Goal: Transaction & Acquisition: Purchase product/service

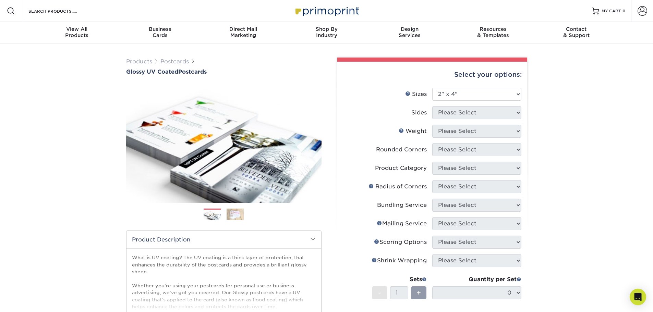
select select "2.00x4.00"
click at [474, 96] on select "Please Select 1.5" x 7" 2" x 4" 2" x 6" 2" x 7" 2" x 8" 2.12" x 5.5" 2.12" x 5.…" at bounding box center [476, 94] width 89 height 13
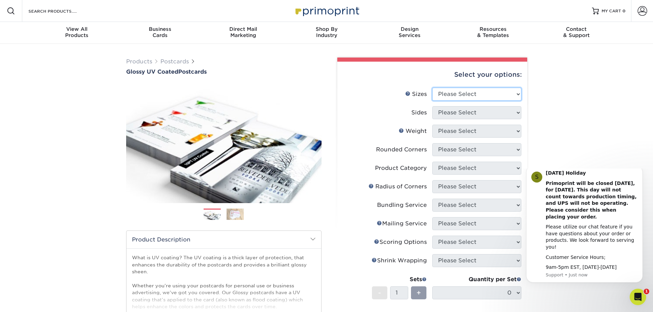
select select "2.00x8.00"
click at [432, 88] on select "Please Select 1.5" x 7" 2" x 4" 2" x 6" 2" x 7" 2" x 8" 2.12" x 5.5" 2.12" x 5.…" at bounding box center [476, 94] width 89 height 13
click at [460, 111] on select "Please Select Print Both Sides Print Front Only" at bounding box center [476, 112] width 89 height 13
select select "13abbda7-1d64-4f25-8bb2-c179b224825d"
click at [432, 106] on select "Please Select Print Both Sides Print Front Only" at bounding box center [476, 112] width 89 height 13
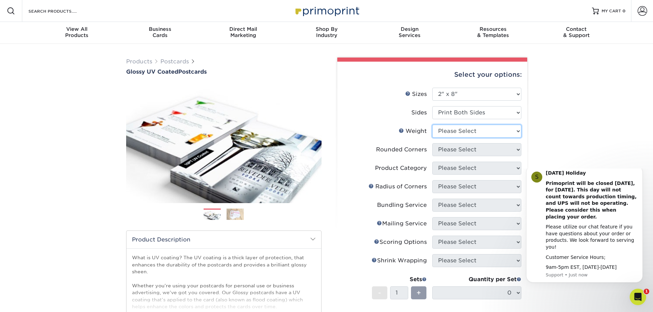
click at [443, 132] on select "Please Select 16PT 14PT 18PT C1S" at bounding box center [476, 131] width 89 height 13
select select "16PT"
click at [432, 125] on select "Please Select 16PT 14PT 18PT C1S" at bounding box center [476, 131] width 89 height 13
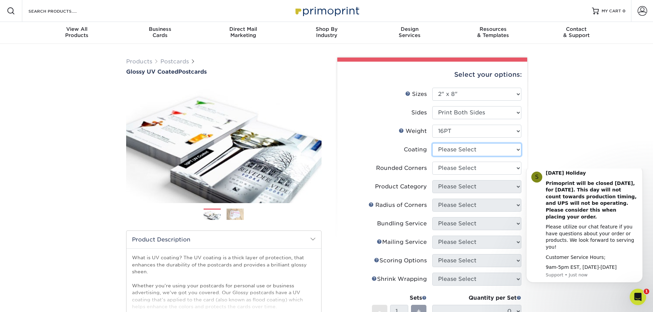
click at [453, 148] on select at bounding box center [476, 149] width 89 height 13
select select "ae367451-b2b8-45df-a344-0f05b6a12993"
click at [432, 143] on select at bounding box center [476, 149] width 89 height 13
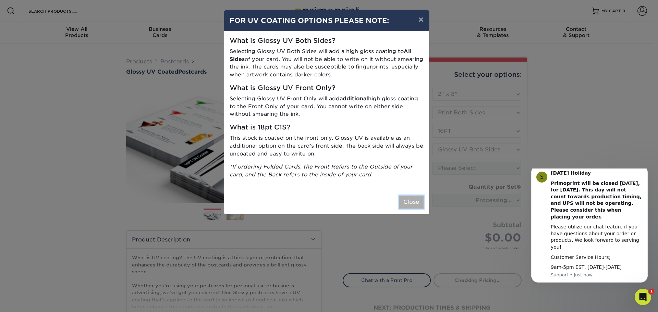
click at [413, 204] on button "Close" at bounding box center [411, 202] width 25 height 13
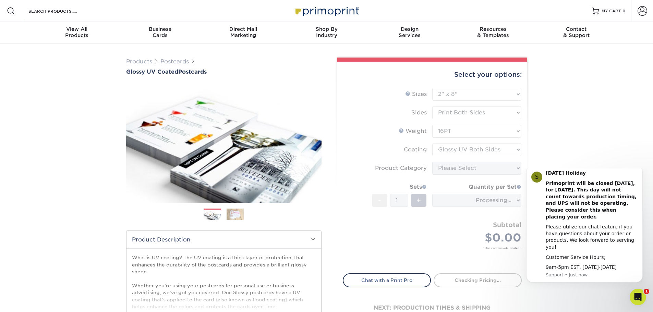
click at [569, 135] on div "Products Postcards Glossy UV Coated Postcards Previous Next show more 25" at bounding box center [326, 218] width 653 height 348
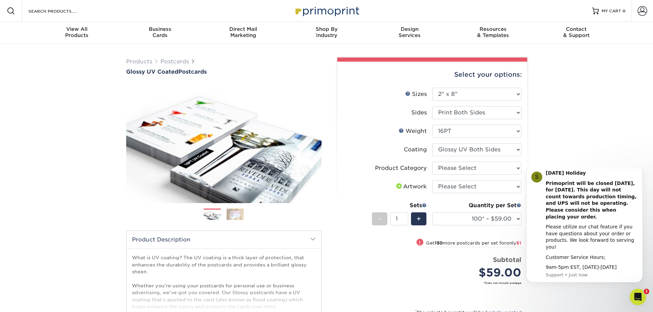
click at [592, 155] on div "Products Postcards Glossy UV Coated Postcards Previous Next show more 25" at bounding box center [326, 223] width 653 height 358
click at [481, 186] on select "Please Select I will upload files I need a design - $150" at bounding box center [476, 186] width 89 height 13
select select "upload"
click at [432, 180] on select "Please Select I will upload files I need a design - $150" at bounding box center [476, 186] width 89 height 13
click at [446, 168] on select "Please Select Postcards" at bounding box center [476, 168] width 89 height 13
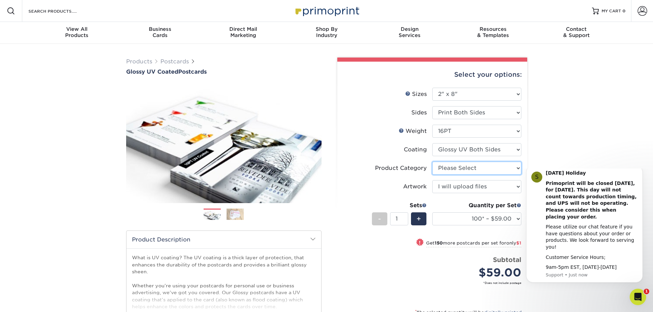
select select "9b7272e0-d6c8-4c3c-8e97-d3a1bcdab858"
click at [432, 162] on select "Please Select Postcards" at bounding box center [476, 168] width 89 height 13
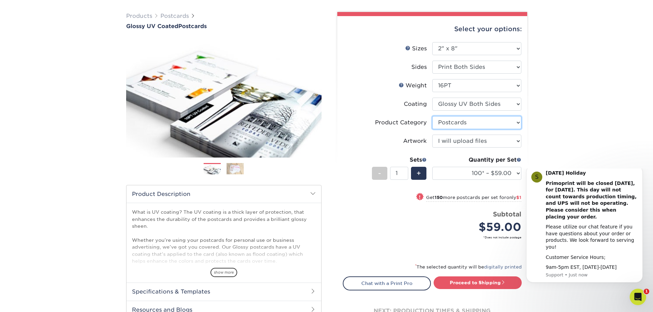
scroll to position [69, 0]
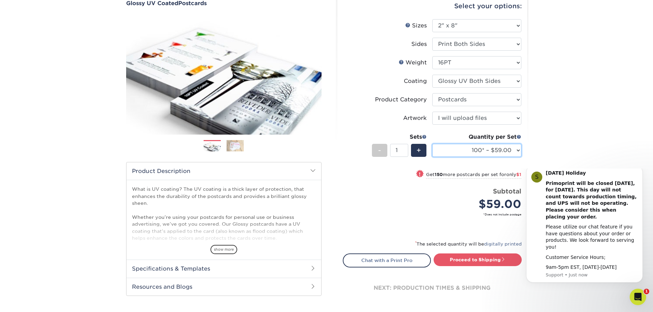
click at [491, 149] on select "100* – $59.00 250* – $60.00 500 – $66.00 1000 – $78.00 2500 – $125.00 5000 – $1…" at bounding box center [476, 150] width 89 height 13
select select "500 – $66.00"
click at [432, 144] on select "100* – $59.00 250* – $60.00 500 – $66.00 1000 – $78.00 2500 – $125.00 5000 – $1…" at bounding box center [476, 150] width 89 height 13
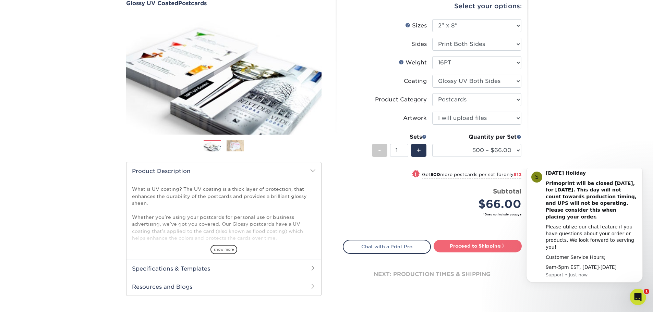
click at [475, 246] on link "Proceed to Shipping" at bounding box center [478, 246] width 88 height 12
type input "Set 1"
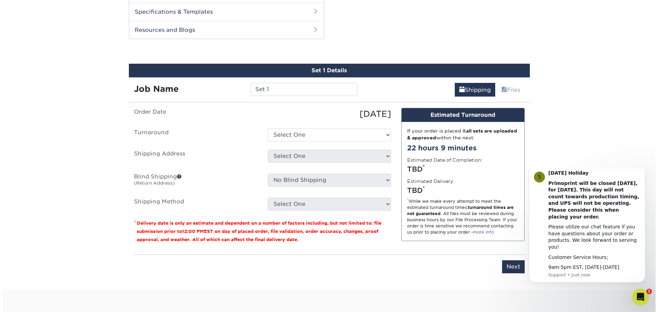
scroll to position [331, 0]
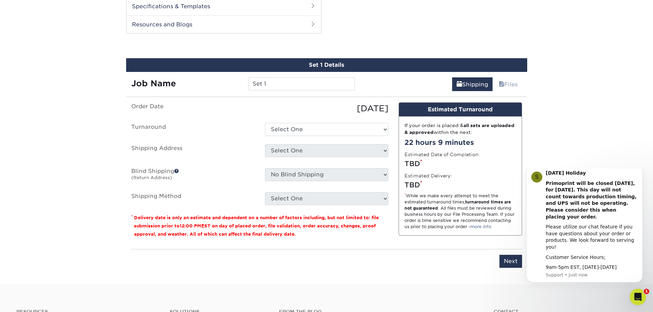
click at [283, 136] on ul "Order Date 08/27/2025 Turnaround Select One 2-4 Business Days 2 Day Next Busine…" at bounding box center [259, 154] width 257 height 103
click at [282, 128] on select "Select One 2-4 Business Days 2 Day Next Business Day" at bounding box center [326, 129] width 123 height 13
click at [288, 104] on div "[DATE]" at bounding box center [327, 109] width 134 height 12
click at [641, 170] on icon "Dismiss notification" at bounding box center [641, 168] width 4 height 4
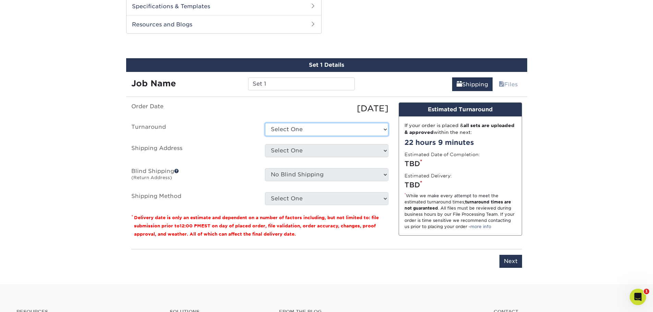
click at [291, 128] on select "Select One 2-4 Business Days 2 Day Next Business Day" at bounding box center [326, 129] width 123 height 13
select select "e3a3f621-0cac-4c92-9c13-d7d9c19a2b4a"
click at [265, 123] on select "Select One 2-4 Business Days 2 Day Next Business Day" at bounding box center [326, 129] width 123 height 13
click at [289, 149] on select "Select One + Add New Address - Login" at bounding box center [326, 150] width 123 height 13
click at [265, 144] on select "Select One + Add New Address - Login" at bounding box center [326, 150] width 123 height 13
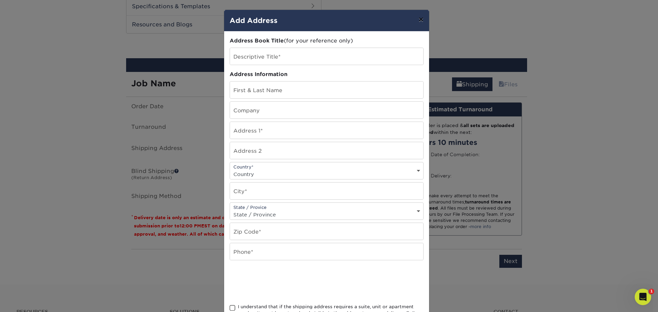
click at [418, 20] on button "×" at bounding box center [421, 19] width 16 height 19
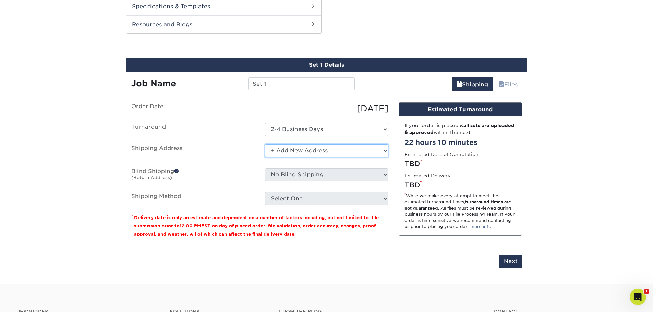
click at [298, 149] on select "Select One + Add New Address - Login" at bounding box center [326, 150] width 123 height 13
click at [265, 144] on select "Select One + Add New Address - Login" at bounding box center [326, 150] width 123 height 13
click at [295, 153] on select "Select One + Add New Address - Login" at bounding box center [326, 150] width 123 height 13
click at [265, 144] on select "Select One + Add New Address - Login" at bounding box center [326, 150] width 123 height 13
click at [293, 148] on select "Select One + Add New Address - Login" at bounding box center [326, 150] width 123 height 13
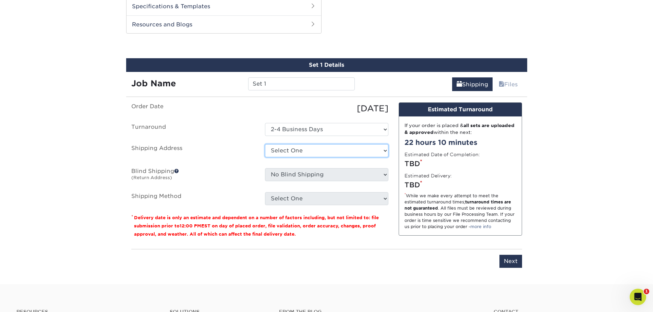
click at [265, 144] on select "Select One + Add New Address - Login" at bounding box center [326, 150] width 123 height 13
click at [290, 149] on select "Select One + Add New Address - Login" at bounding box center [326, 150] width 123 height 13
select select "newaddress"
click at [265, 144] on select "Select One + Add New Address - Login" at bounding box center [326, 150] width 123 height 13
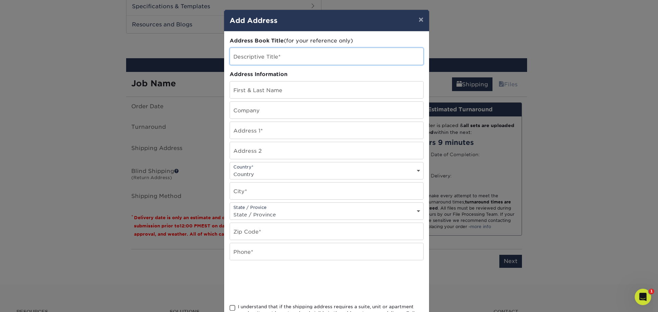
click at [268, 58] on input "text" at bounding box center [326, 56] width 193 height 17
click at [254, 96] on input "text" at bounding box center [326, 90] width 193 height 17
type input "Tiffany Pressler"
type input "SRS Real Estate"
type input "8144 Walnut Hill Lane Suite 1200"
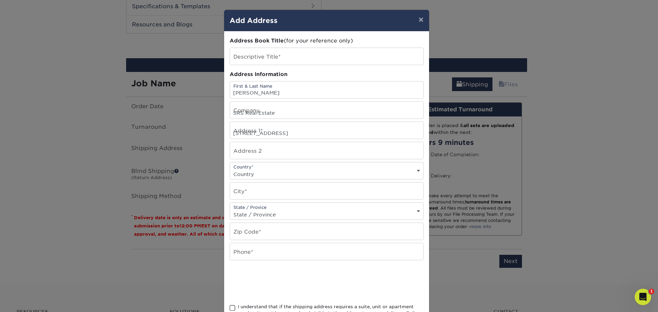
select select "US"
type input "[GEOGRAPHIC_DATA]"
select select "TX"
type input "75231"
type input "2142326650"
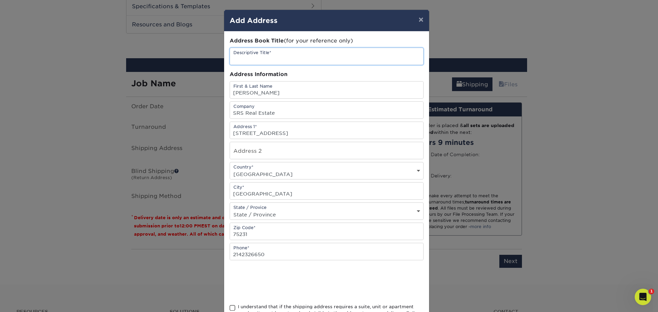
click at [302, 61] on input "text" at bounding box center [326, 56] width 193 height 17
type input "Office"
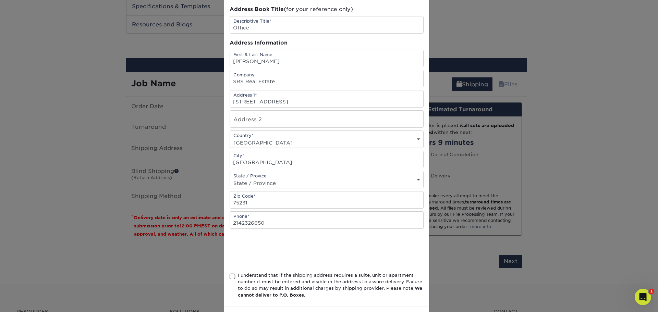
scroll to position [60, 0]
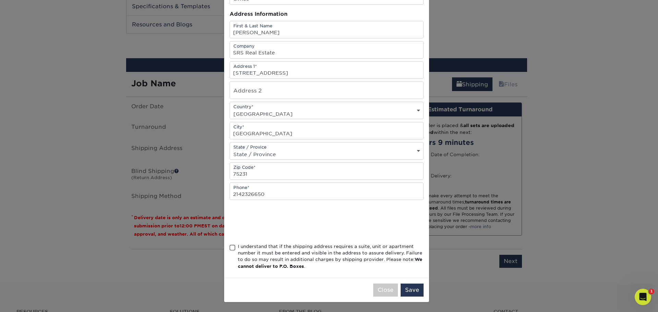
click at [232, 248] on span at bounding box center [233, 248] width 6 height 7
click at [0, 0] on input "I understand that if the shipping address requires a suite, unit or apartment n…" at bounding box center [0, 0] width 0 height 0
click at [413, 291] on button "Save" at bounding box center [412, 290] width 23 height 13
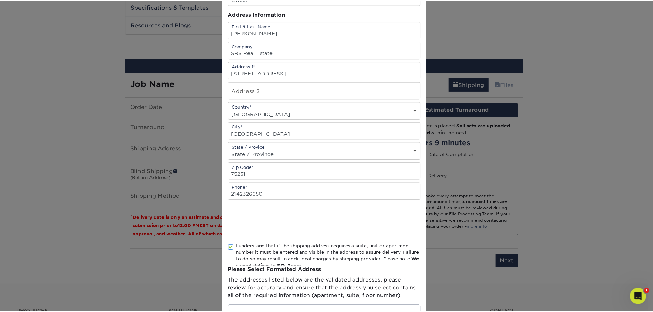
scroll to position [0, 0]
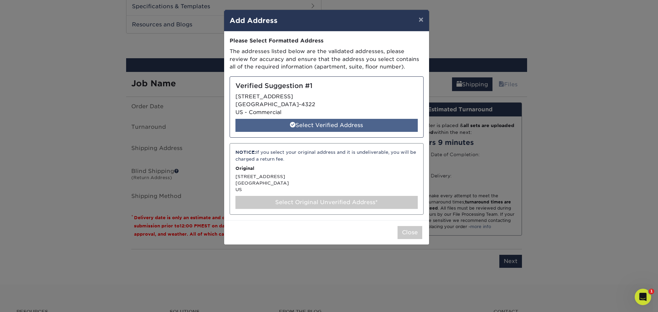
click at [319, 124] on div "Select Verified Address" at bounding box center [327, 125] width 182 height 13
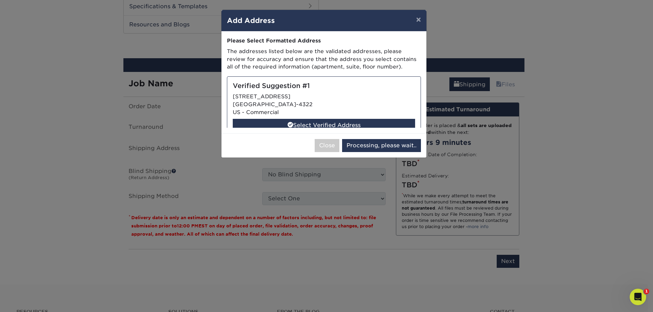
select select "285480"
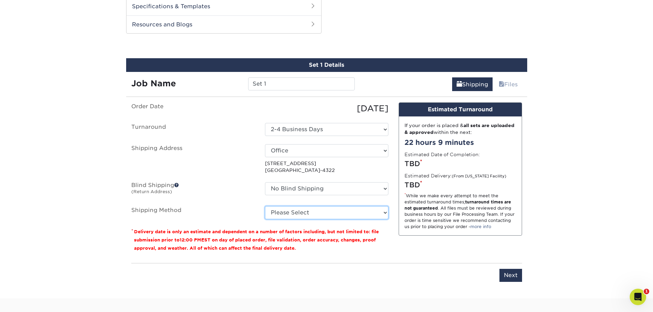
click at [290, 214] on select "Please Select Ground Shipping (+$17.28) 3 Day Shipping Service (+$21.03) 2 Day …" at bounding box center [326, 212] width 123 height 13
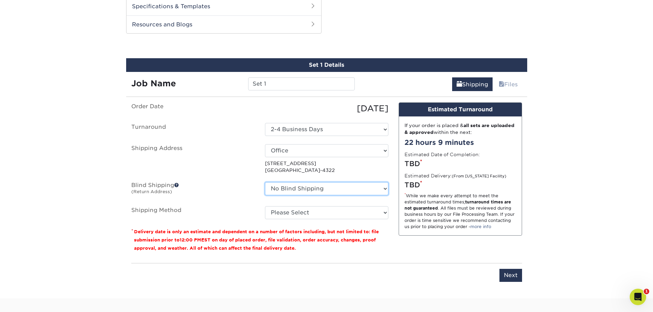
click at [291, 188] on select "No Blind Shipping + Add New Address" at bounding box center [326, 188] width 123 height 13
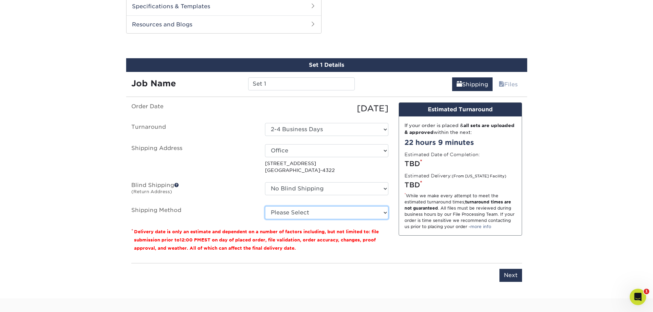
click at [293, 210] on select "Please Select Ground Shipping (+$17.28) 3 Day Shipping Service (+$21.03) 2 Day …" at bounding box center [326, 212] width 123 height 13
click at [280, 128] on select "Select One 2-4 Business Days 2 Day Next Business Day" at bounding box center [326, 129] width 123 height 13
select select "b71a0a6d-9df6-4e9c-a1ee-946f3cd41be7"
click at [293, 213] on select "Please Select Ground Shipping (+$17.28) 3 Day Shipping Service (+$21.03) 2 Day …" at bounding box center [326, 212] width 123 height 13
